Goal: Find specific page/section: Find specific page/section

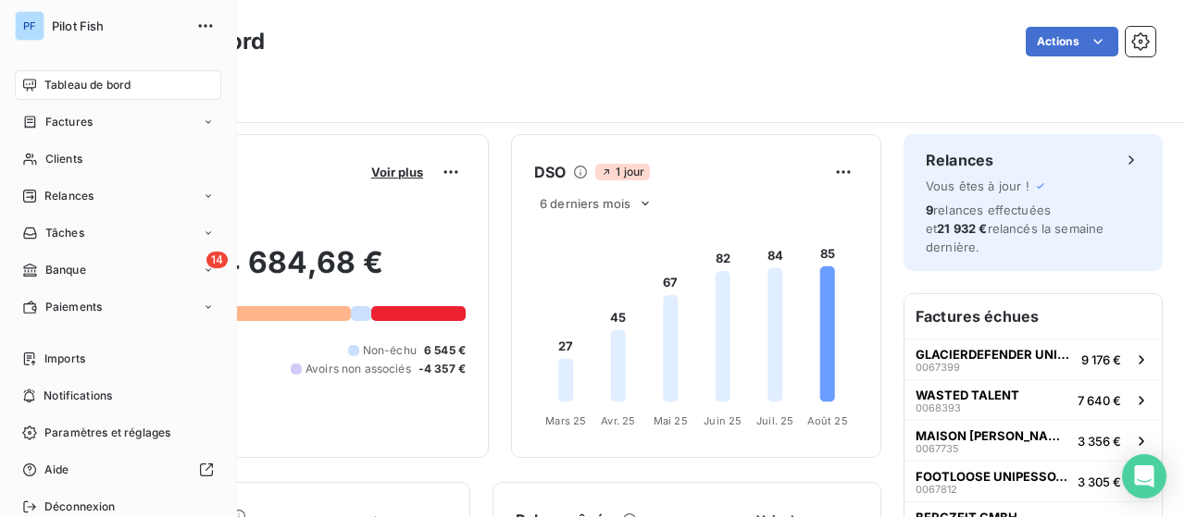
scroll to position [370, 0]
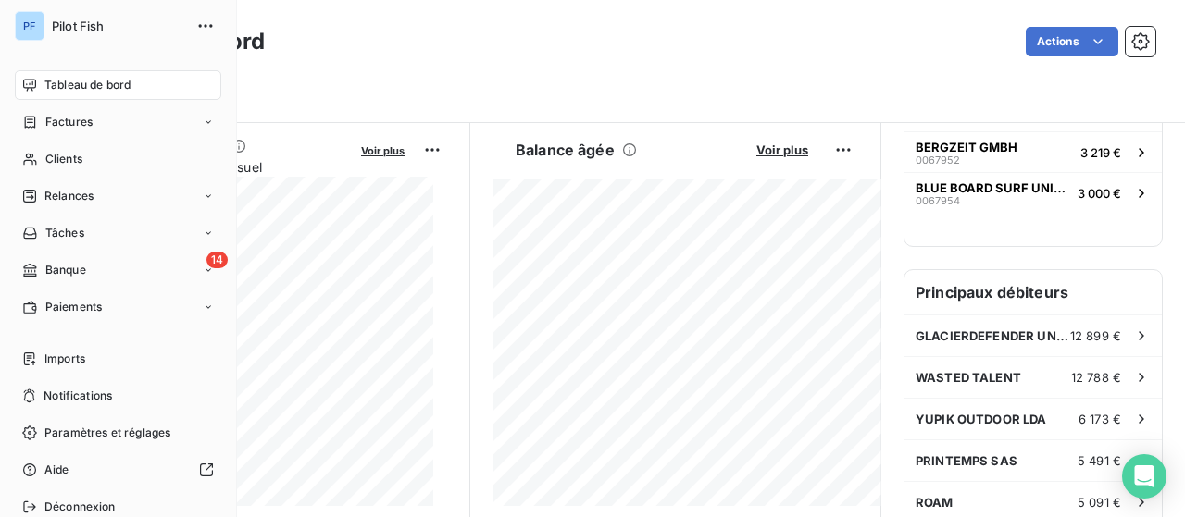
click at [100, 71] on div "Tableau de bord" at bounding box center [118, 85] width 206 height 30
click at [84, 162] on div "Clients" at bounding box center [118, 159] width 206 height 30
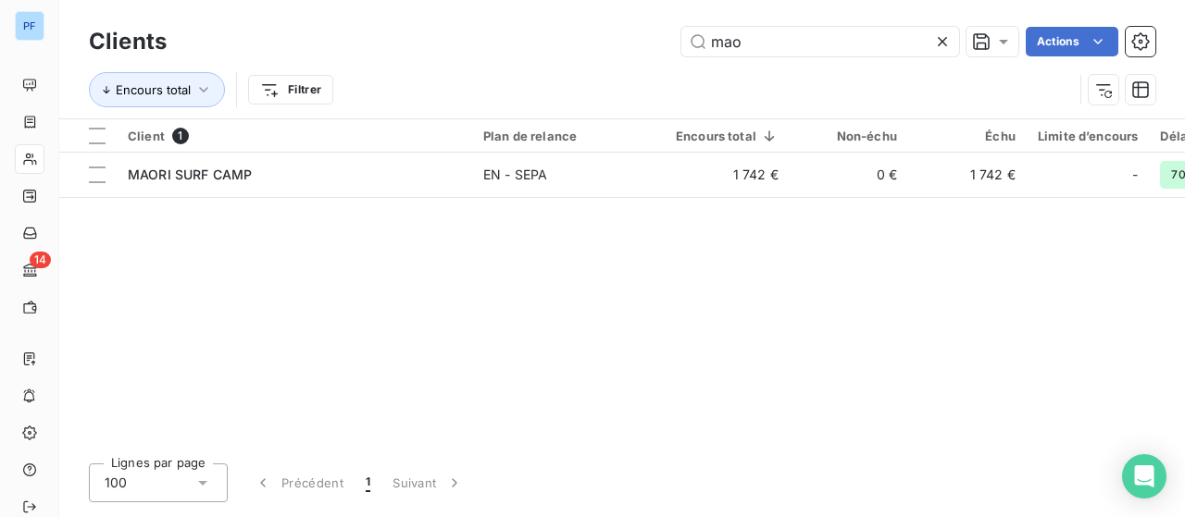
click at [943, 42] on icon at bounding box center [942, 41] width 19 height 19
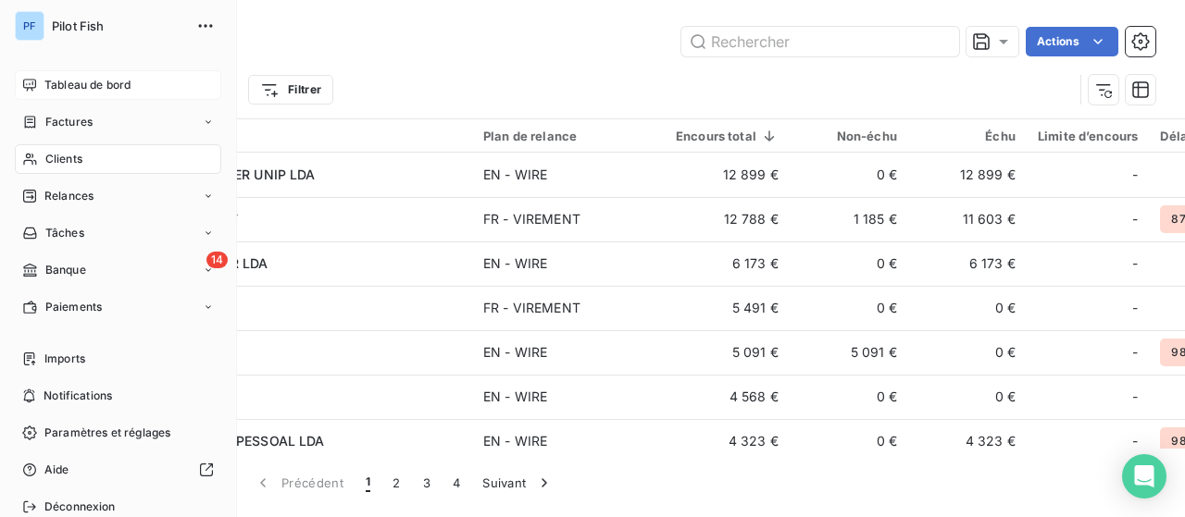
click at [89, 82] on span "Tableau de bord" at bounding box center [87, 85] width 86 height 17
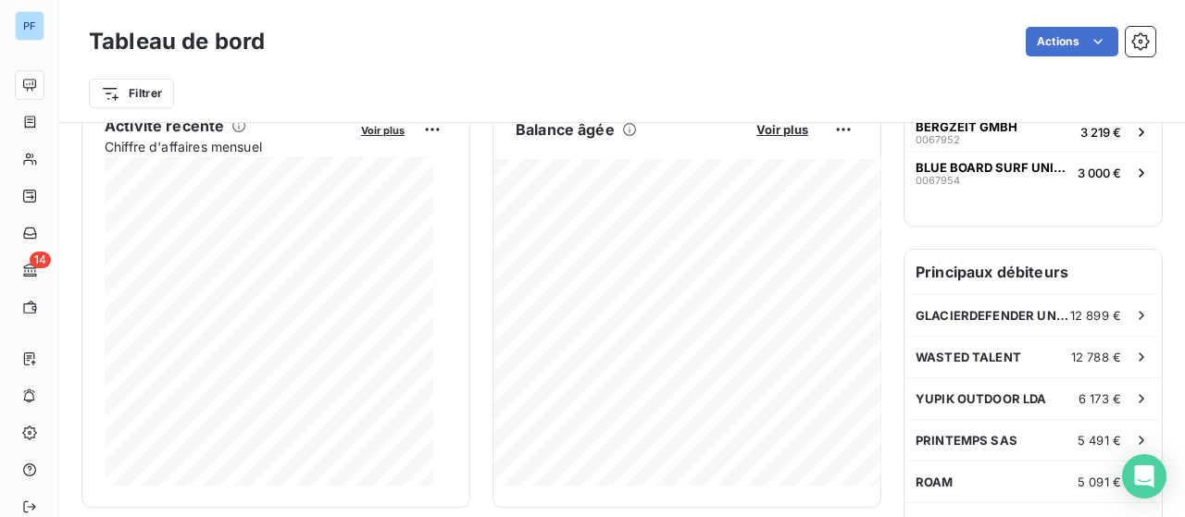
scroll to position [391, 0]
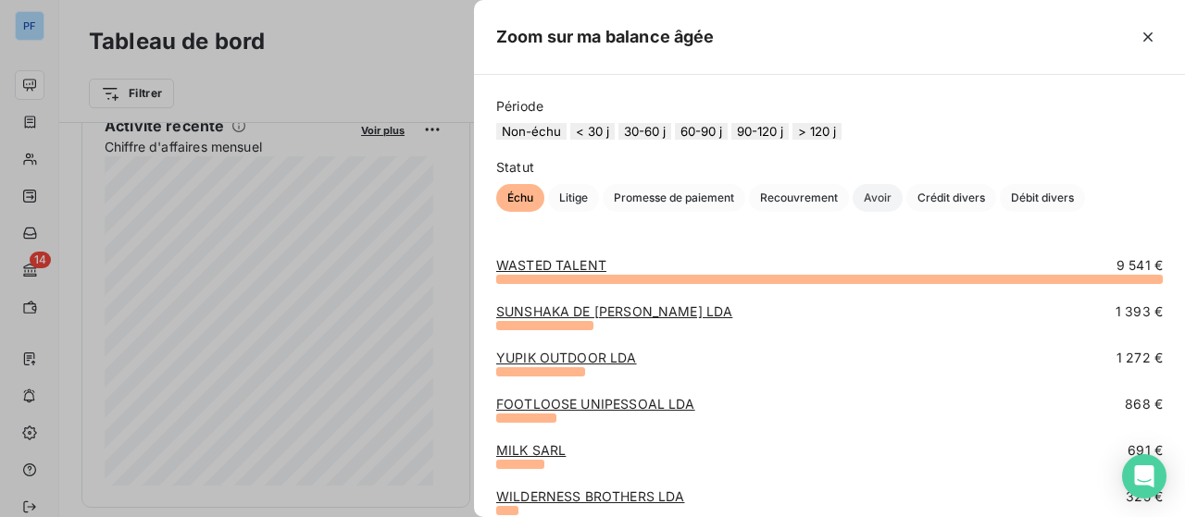
click at [882, 212] on span "Avoir" at bounding box center [877, 198] width 50 height 28
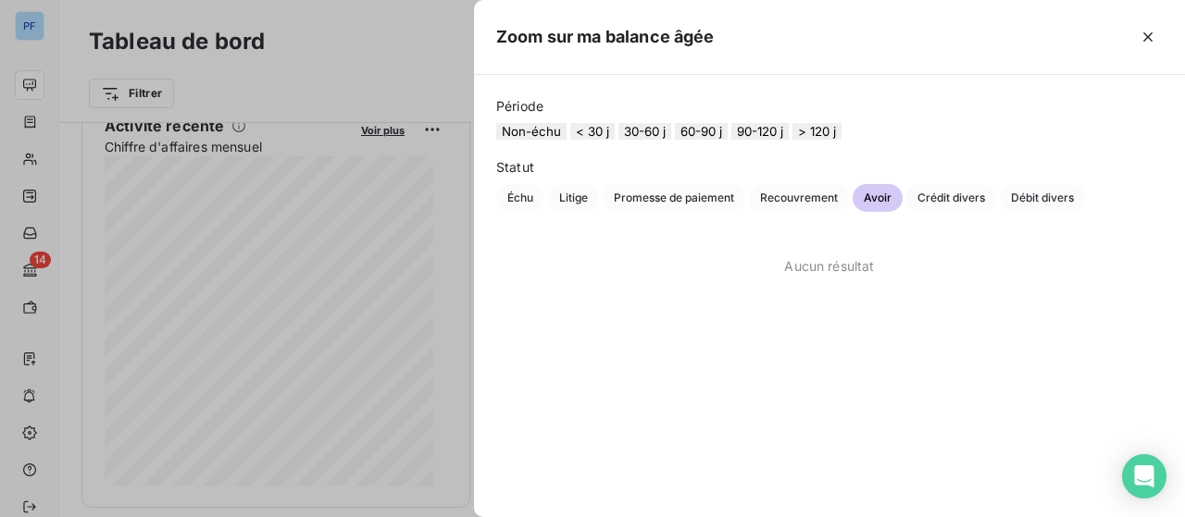
click at [647, 140] on button "30-60 j" at bounding box center [644, 131] width 53 height 17
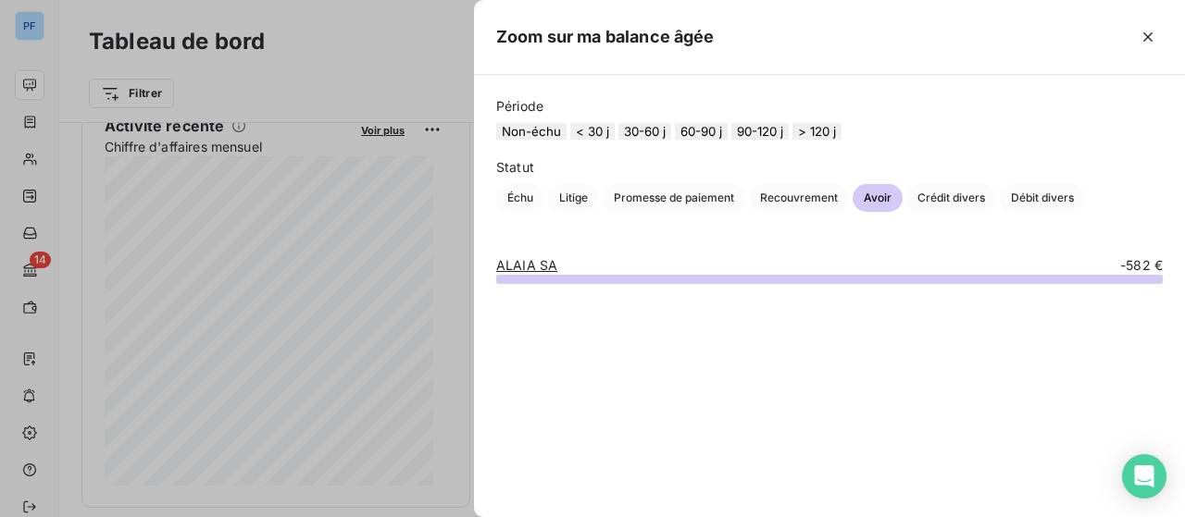
click at [539, 136] on button "Non-échu" at bounding box center [531, 131] width 70 height 17
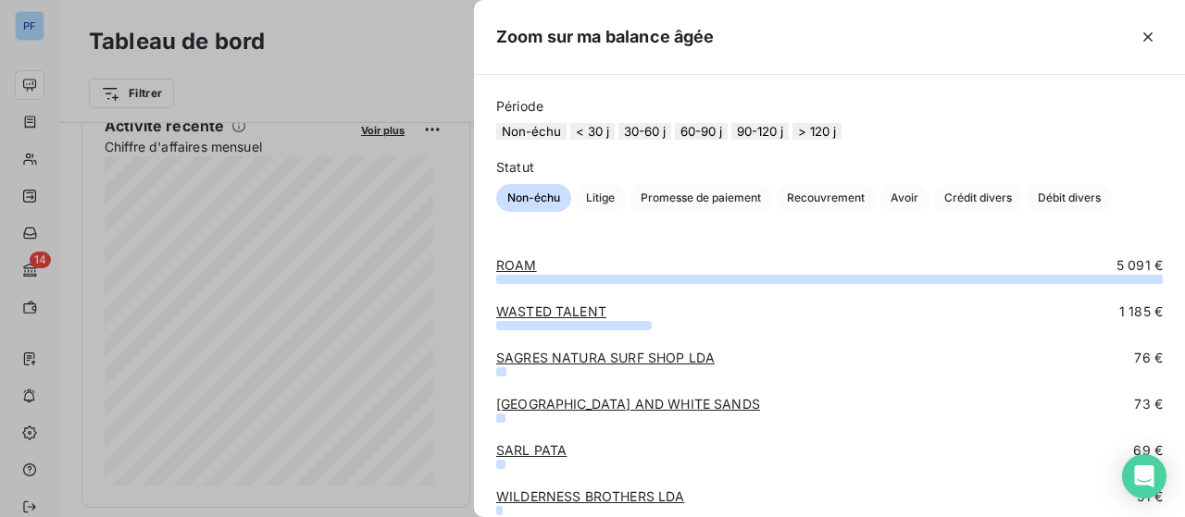
click at [587, 138] on button "< 30 j" at bounding box center [592, 131] width 44 height 17
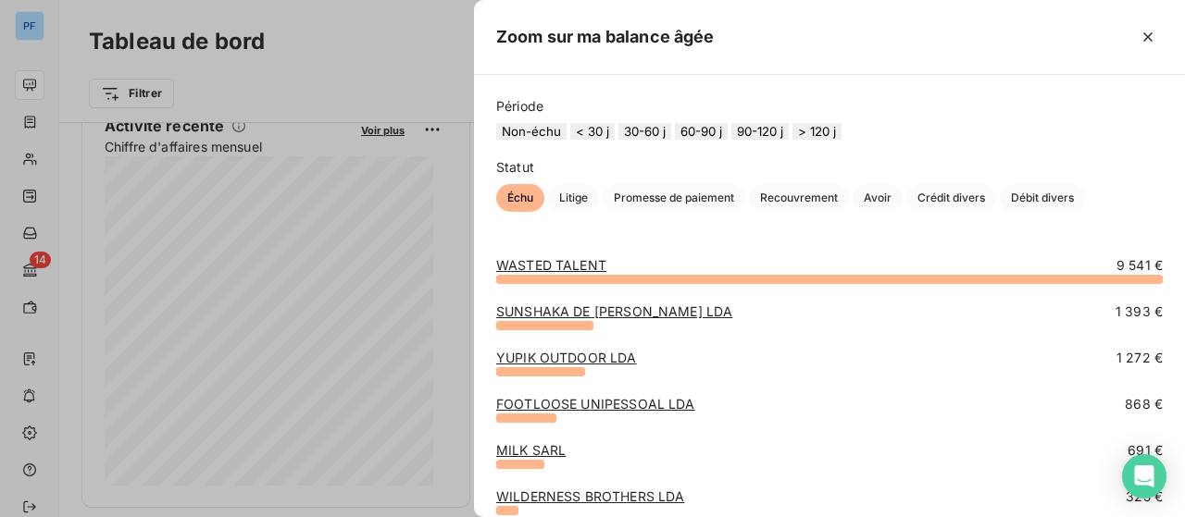
click at [657, 136] on button "30-60 j" at bounding box center [644, 131] width 53 height 17
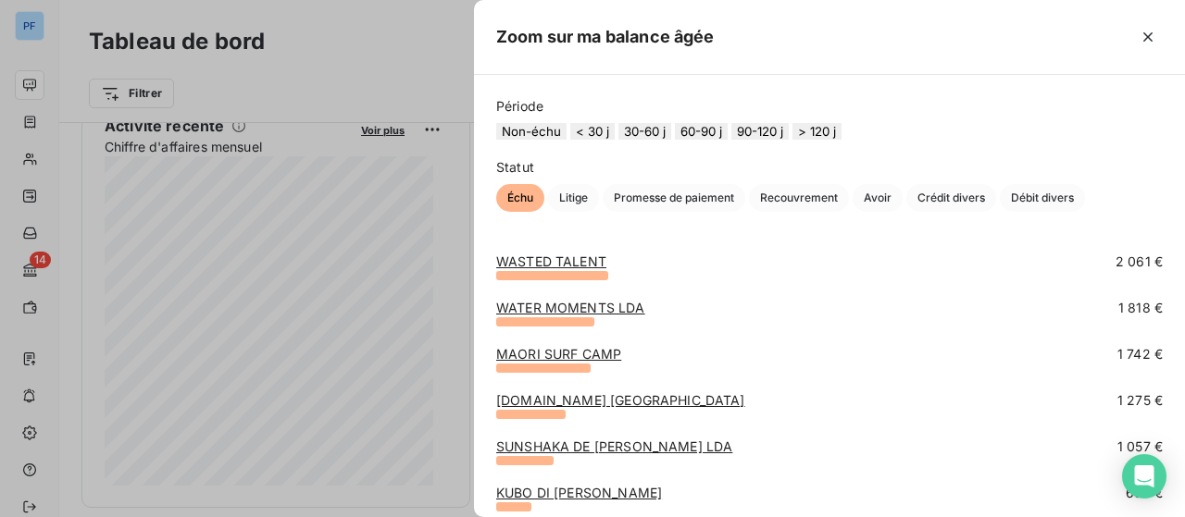
scroll to position [0, 0]
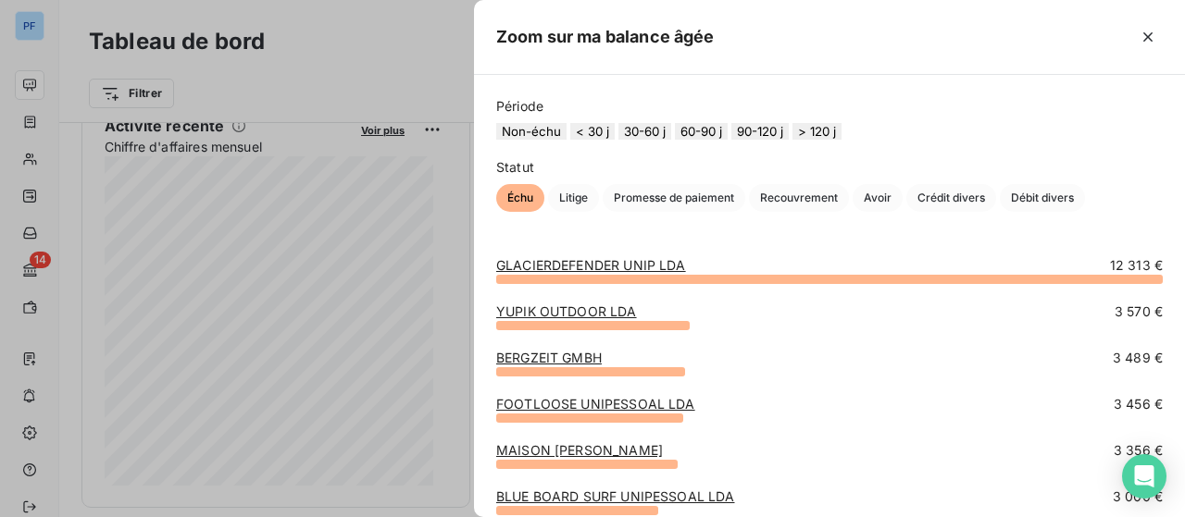
click at [715, 140] on button "60-90 j" at bounding box center [701, 131] width 53 height 17
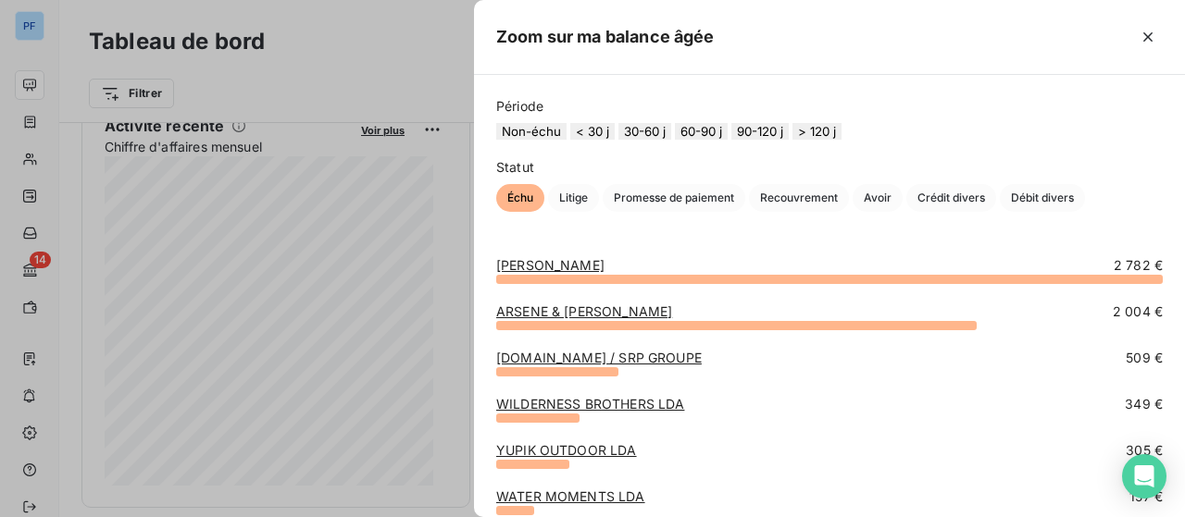
click at [778, 140] on button "90-120 j" at bounding box center [759, 131] width 57 height 17
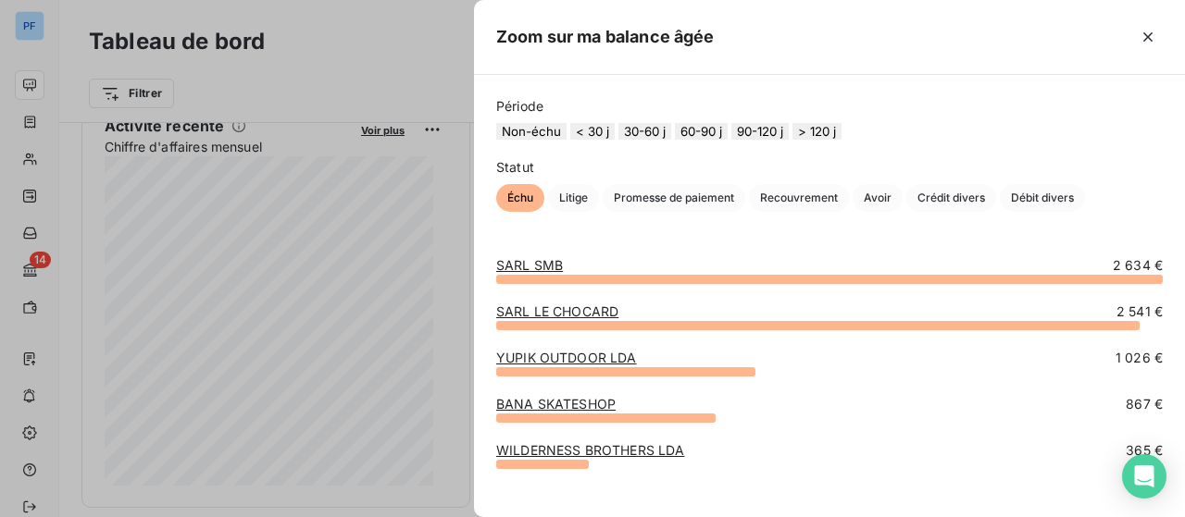
click at [841, 130] on button "> 120 j" at bounding box center [816, 131] width 49 height 17
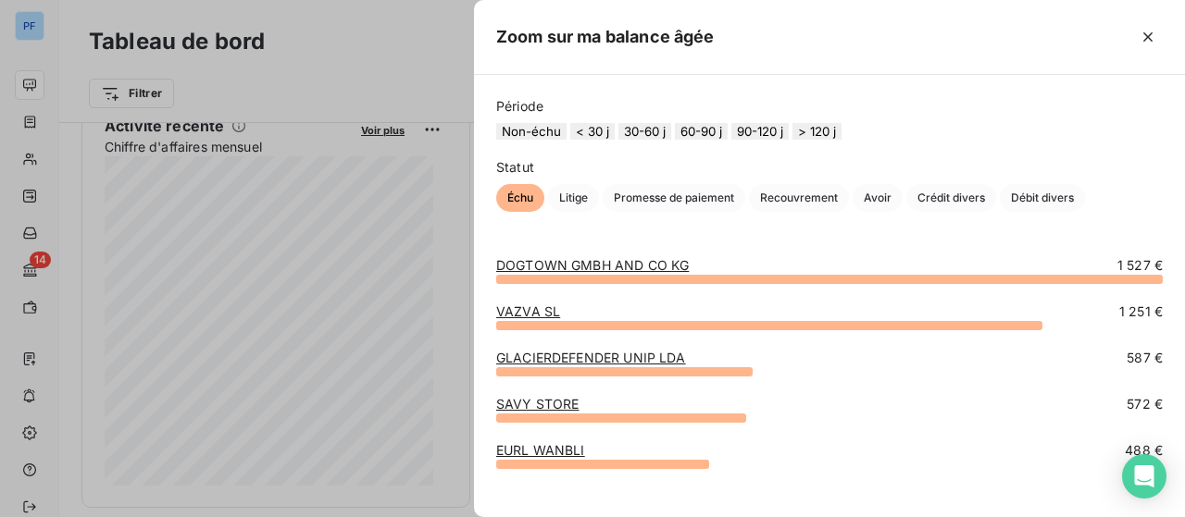
click at [788, 138] on button "90-120 j" at bounding box center [759, 131] width 57 height 17
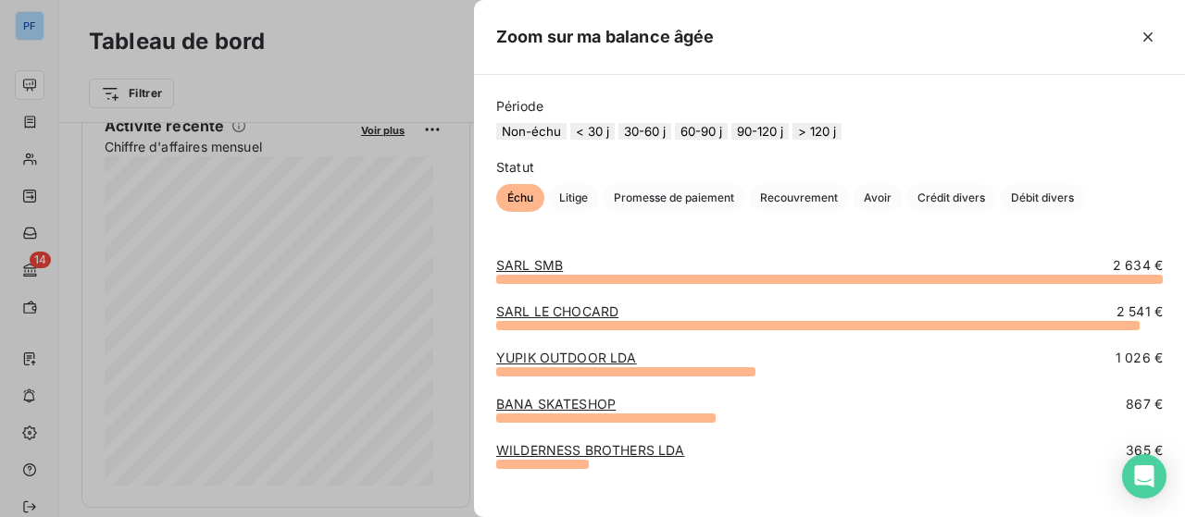
click at [724, 135] on button "60-90 j" at bounding box center [701, 131] width 53 height 17
